Goal: Task Accomplishment & Management: Use online tool/utility

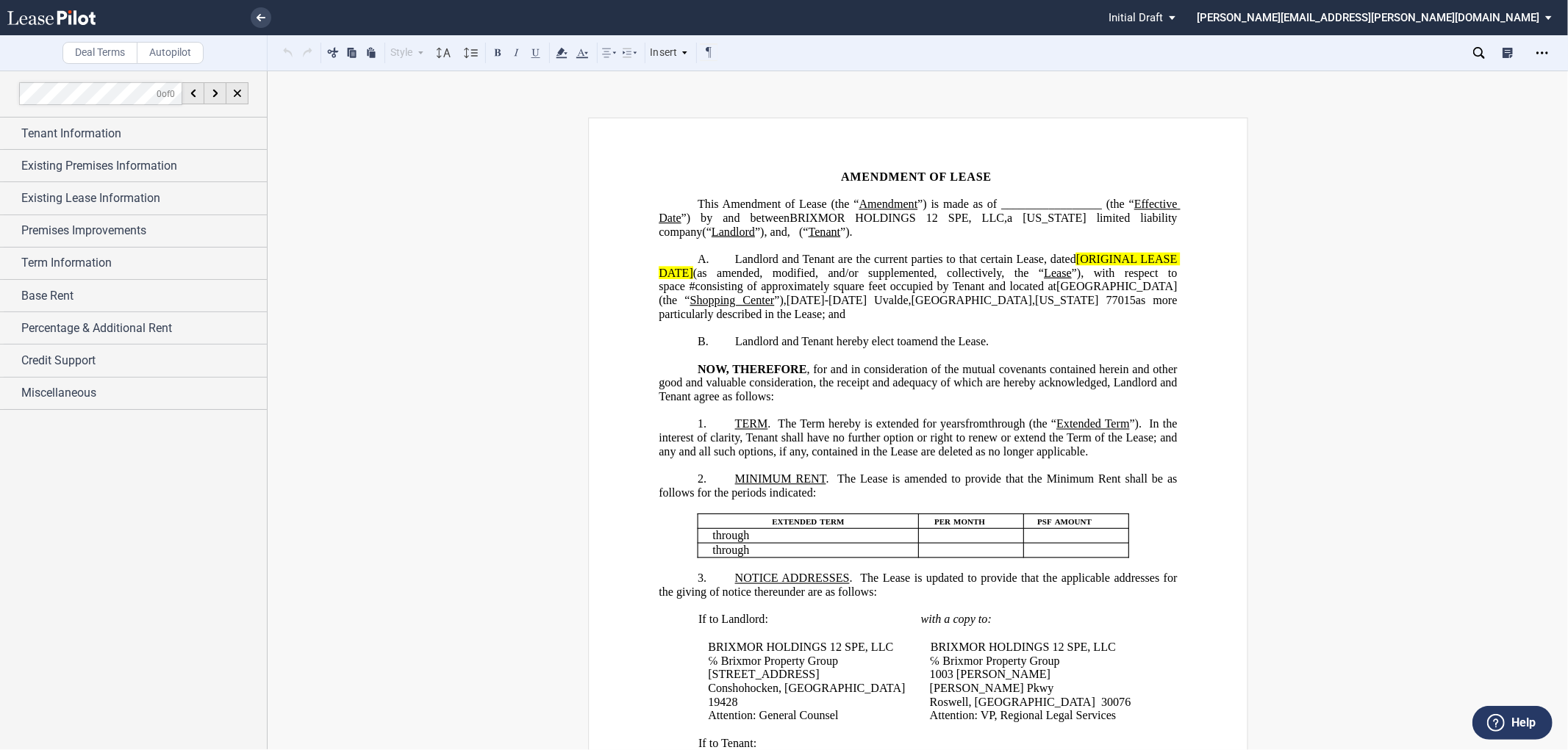
click at [1068, 262] on span "Landlord and Tenant are the current parties to that certain Lease, dated" at bounding box center [906, 259] width 341 height 13
click at [111, 331] on span "Percentage & Additional Rent" at bounding box center [97, 329] width 151 height 18
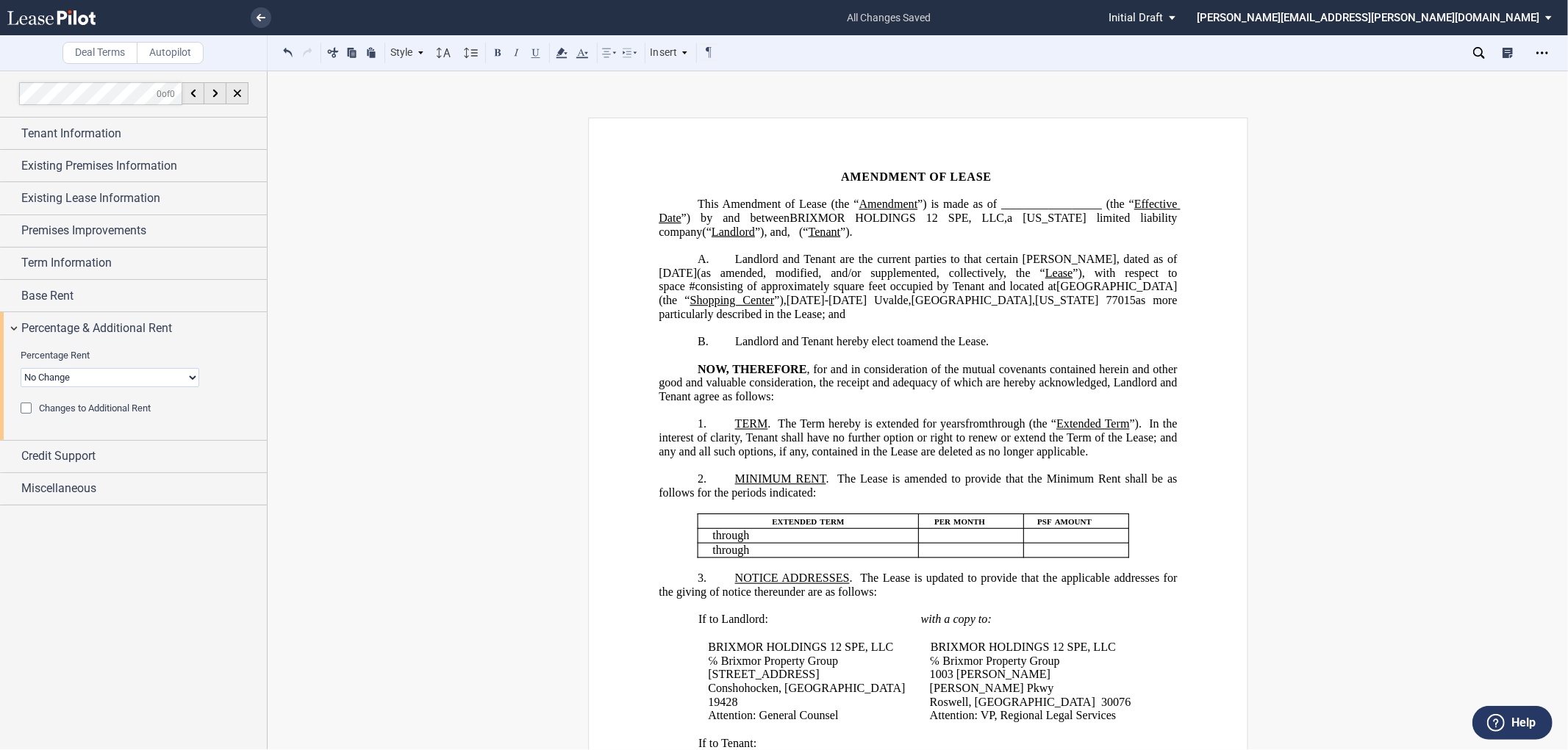
click at [25, 407] on div "Changes to Additional Rent" at bounding box center [28, 410] width 14 height 14
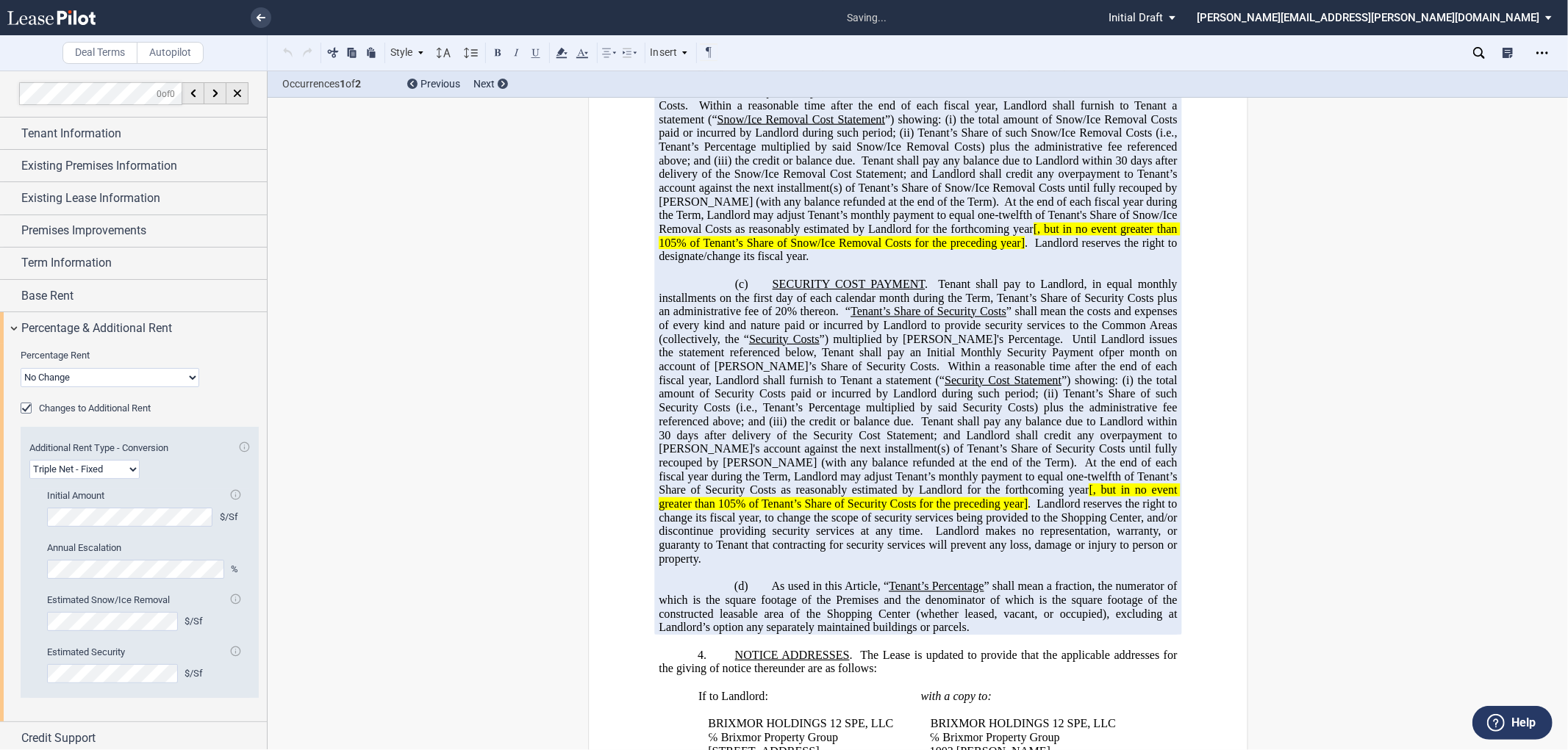
scroll to position [1224, 0]
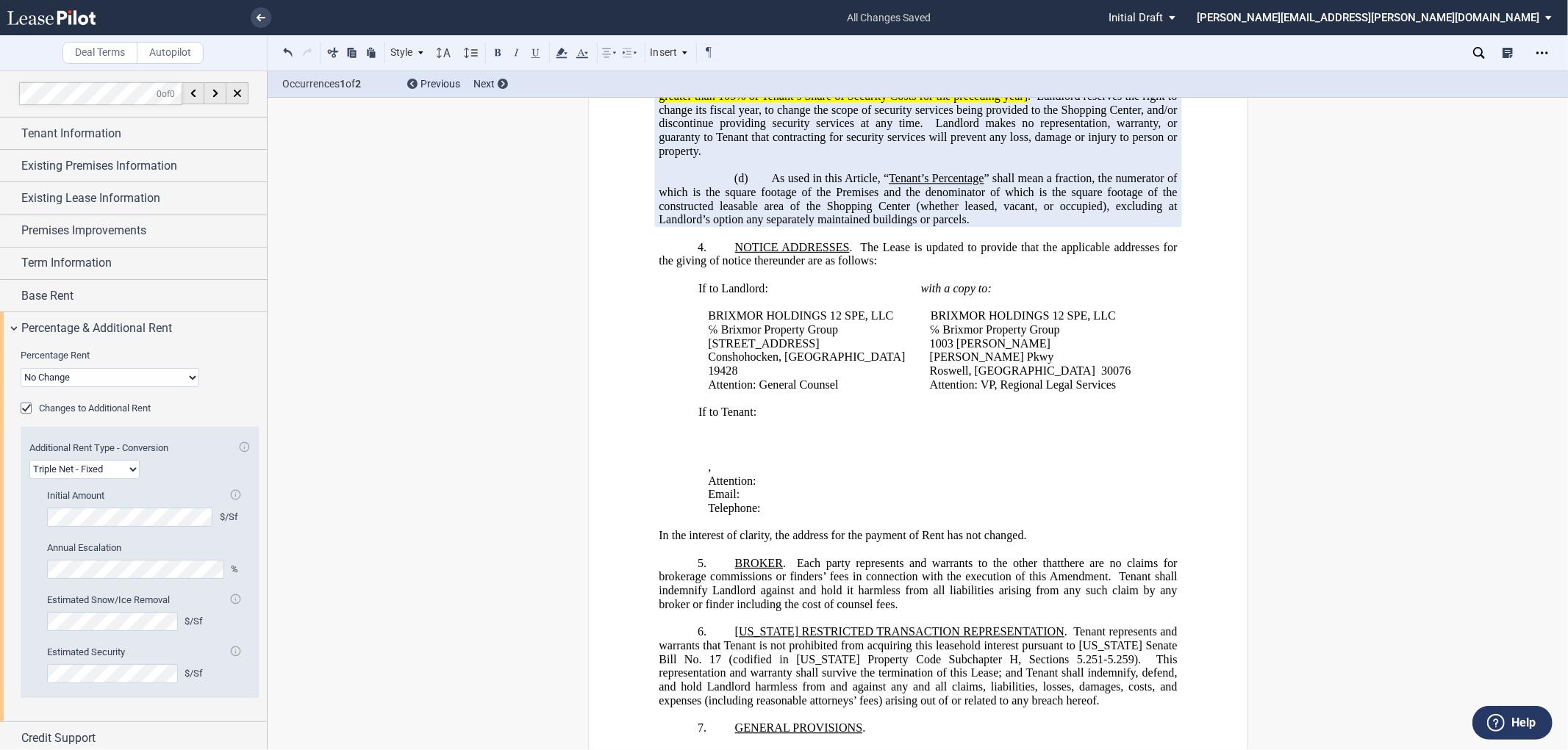
click at [1380, 411] on div "!!CUSTOM_FOOTER_DISTANCE_0.1!! !!CUSTOM_FOOTER_START!! ﻿ !!CUSTOM_PAGE_NUMBER:T…" at bounding box center [917, 124] width 1300 height 2461
click at [58, 193] on span "Existing Lease Information" at bounding box center [91, 199] width 139 height 18
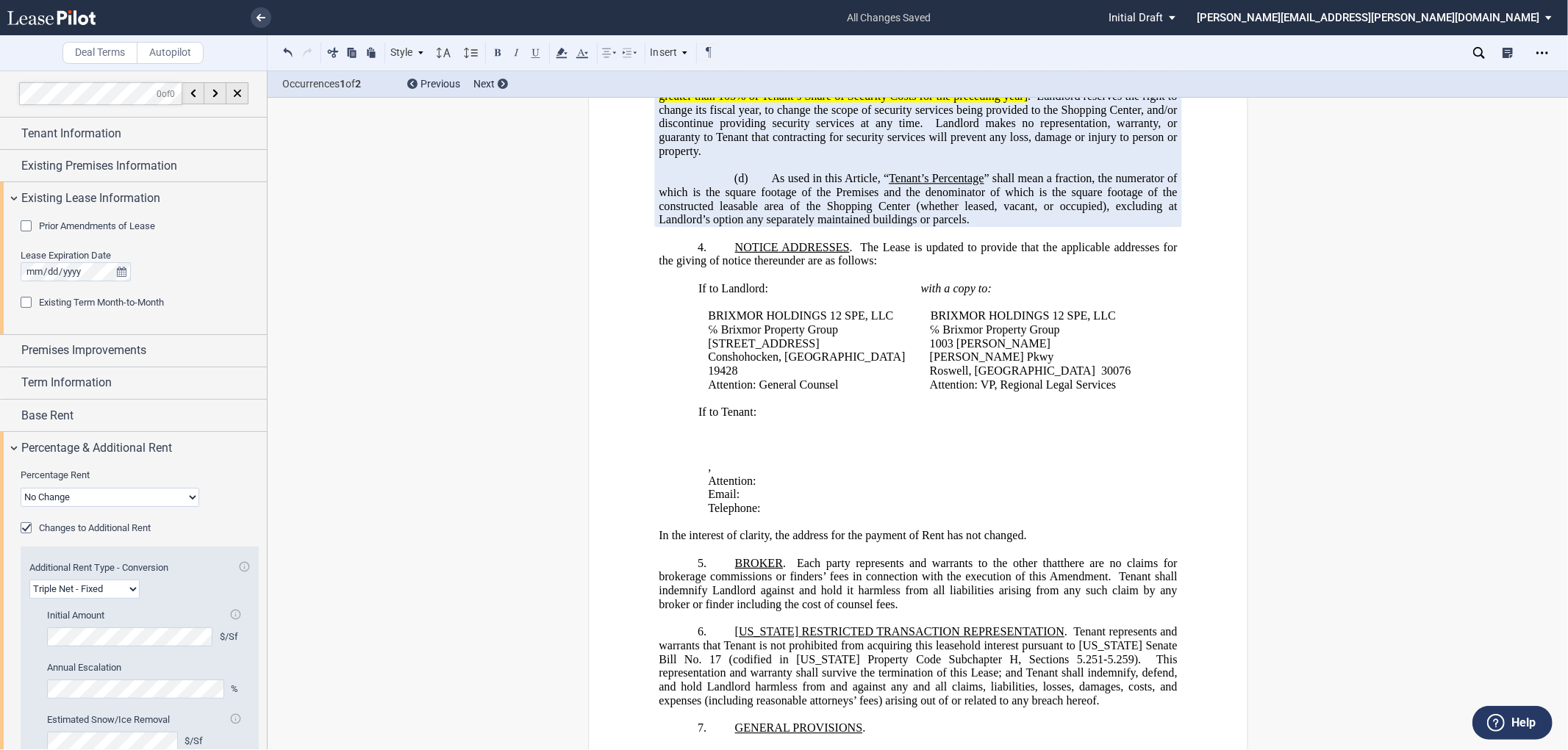
click at [25, 226] on div "Prior Amendments of Lease" at bounding box center [28, 227] width 14 height 14
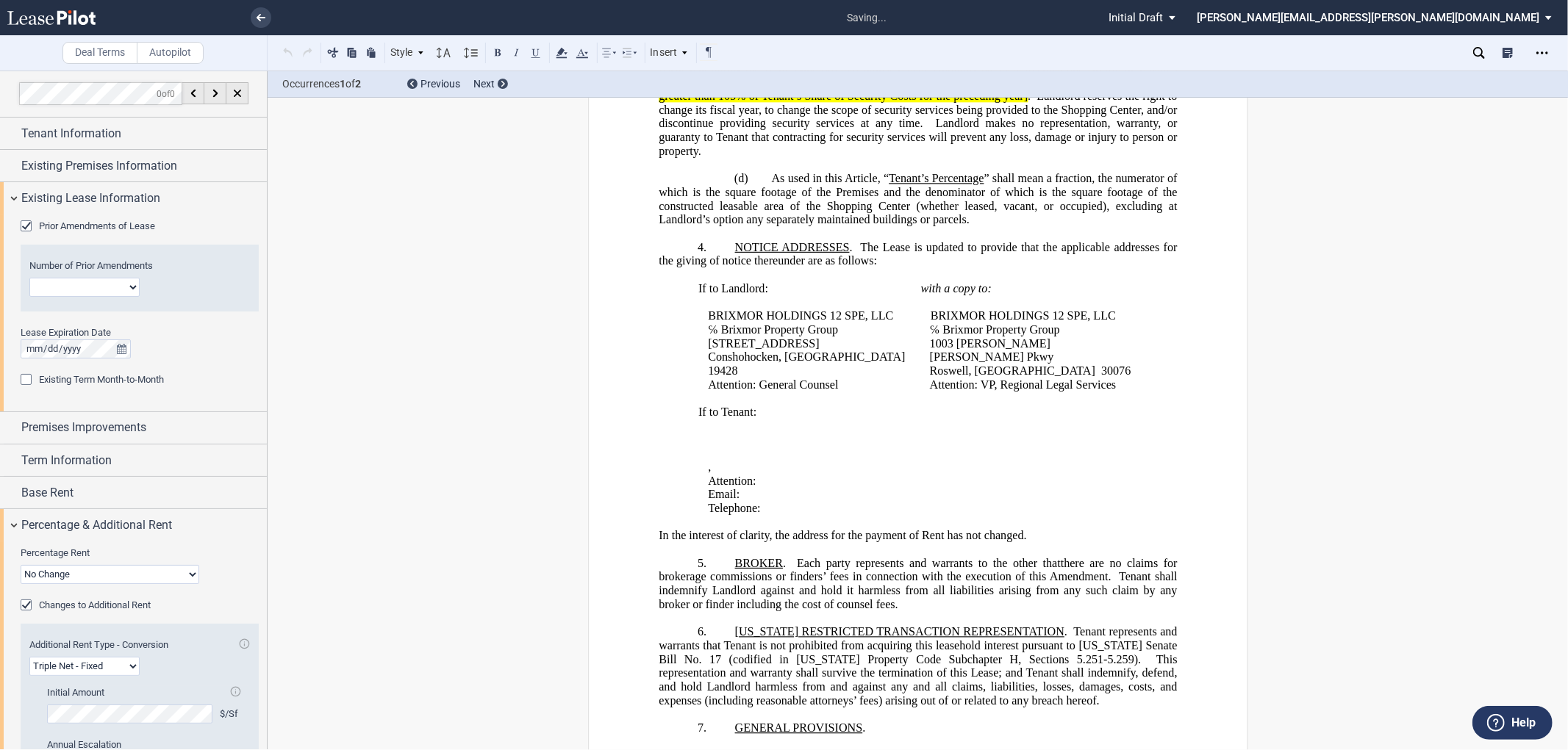
click at [46, 287] on select "1 2 3 4 5 6 7 8 9 10 11 12" at bounding box center [84, 287] width 111 height 19
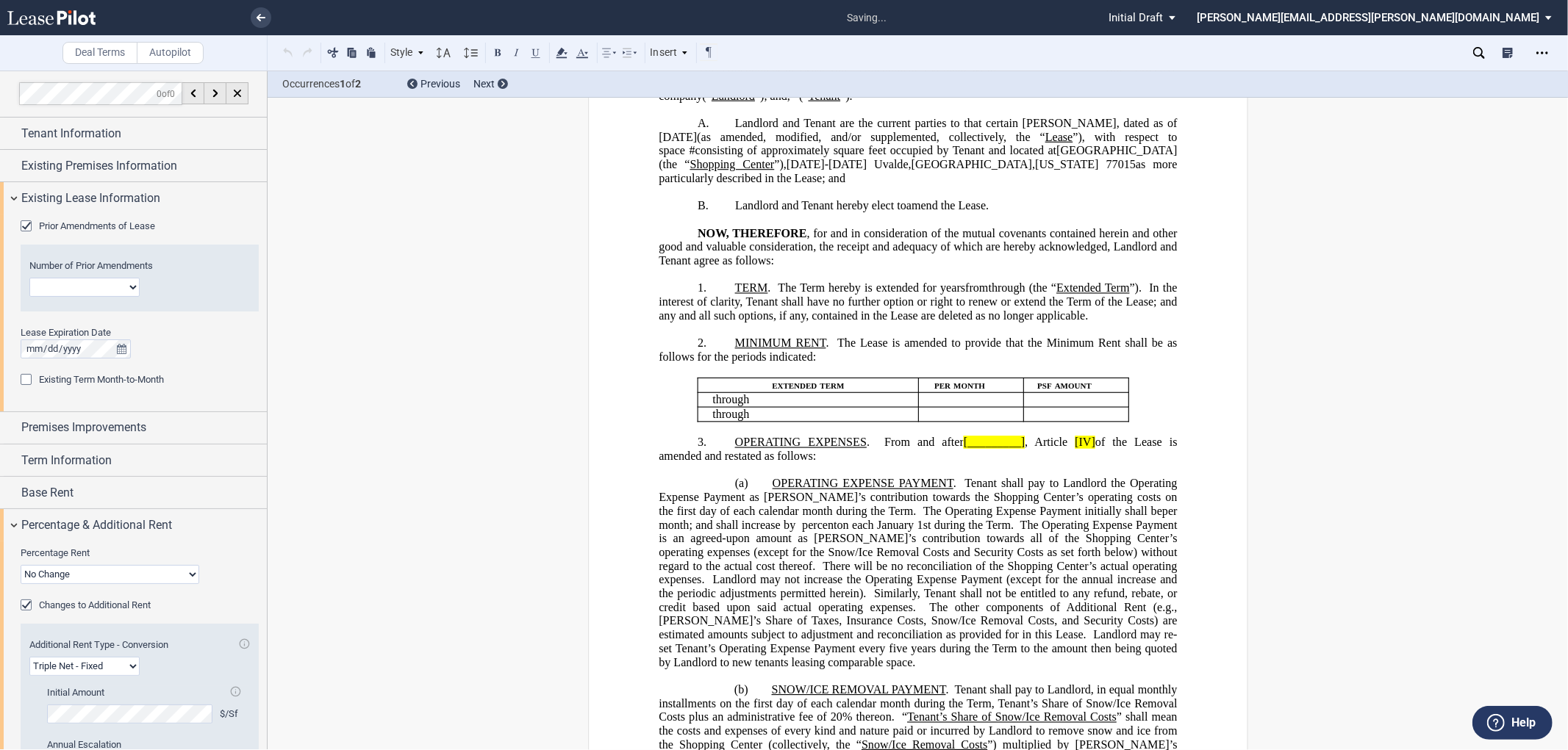
scroll to position [0, 0]
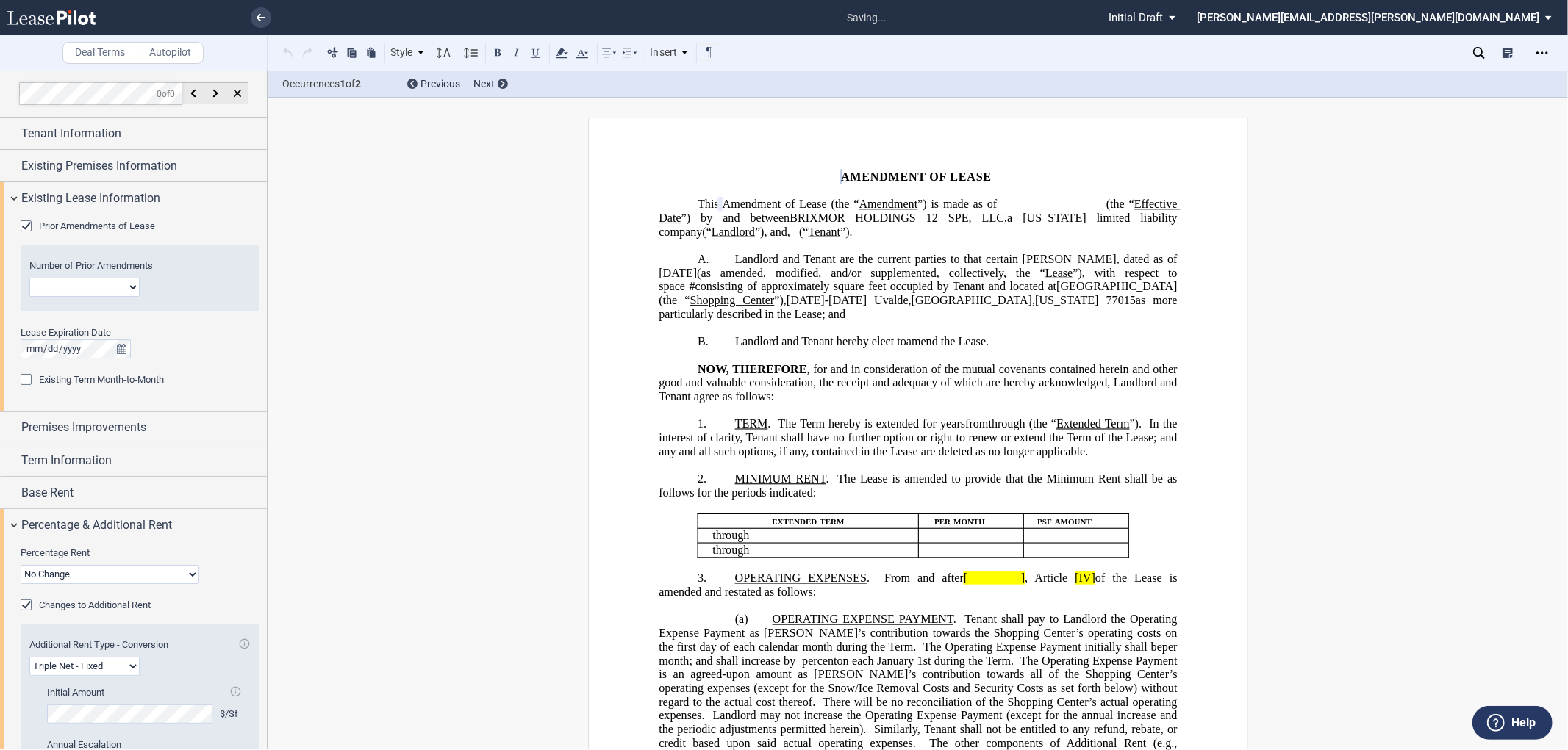
select select "number:2"
click at [30, 278] on select "1 2 3 4 5 6 7 8 9 10 11 12" at bounding box center [84, 287] width 111 height 19
click at [1546, 57] on icon "Open Lease options menu" at bounding box center [1542, 52] width 12 height 12
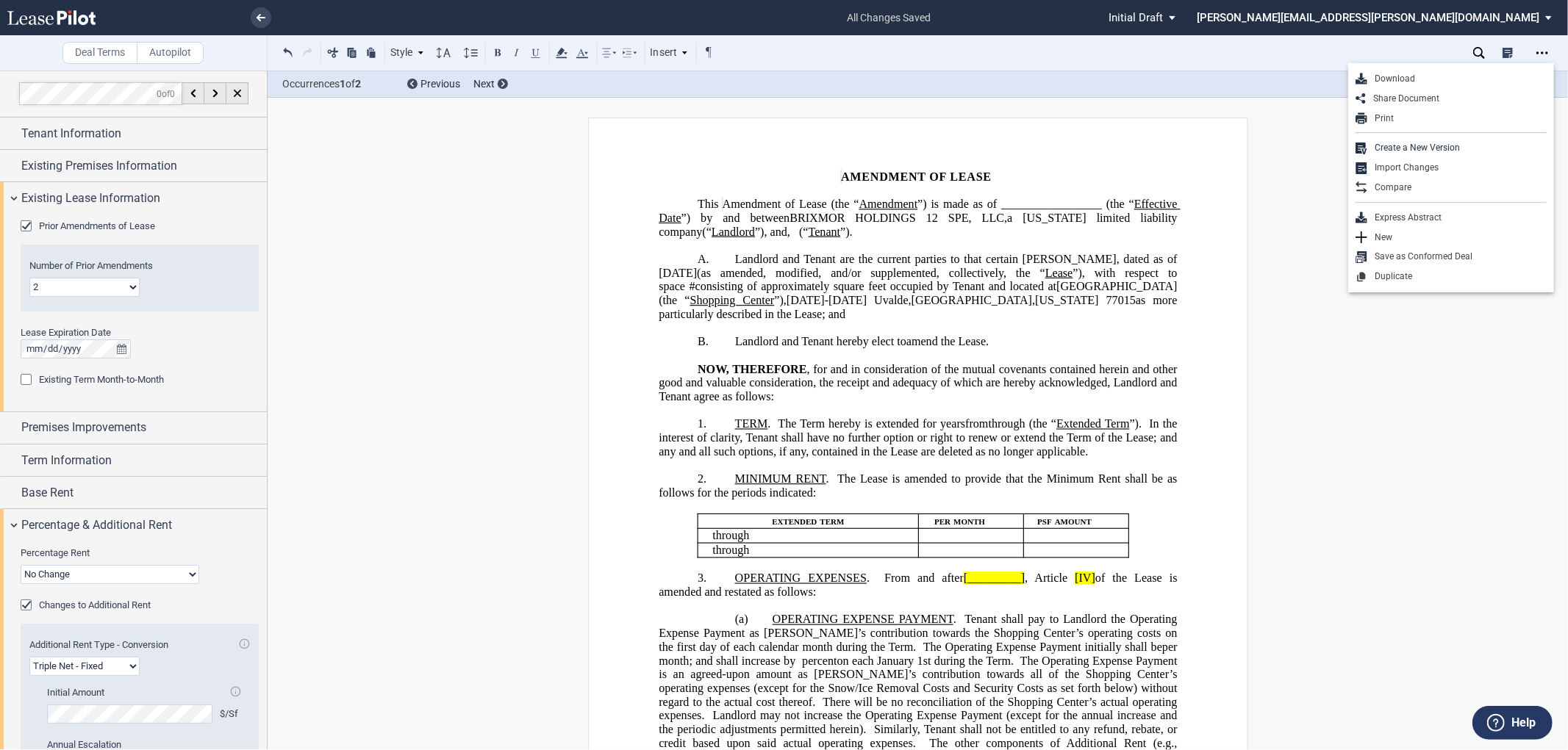
click at [1482, 81] on div "Download" at bounding box center [1457, 79] width 180 height 13
